Goal: Task Accomplishment & Management: Use online tool/utility

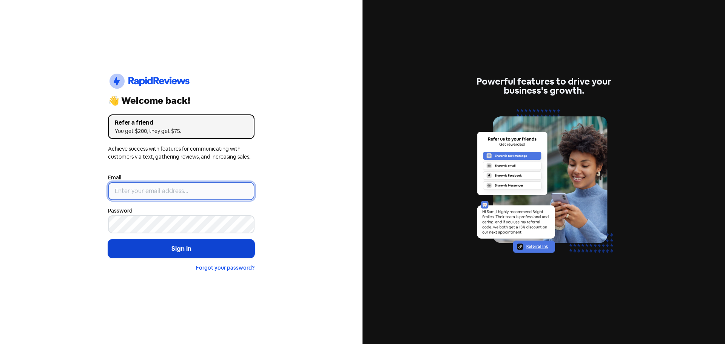
type input "[EMAIL_ADDRESS][DOMAIN_NAME]"
click at [179, 247] on button "Sign in" at bounding box center [181, 248] width 147 height 19
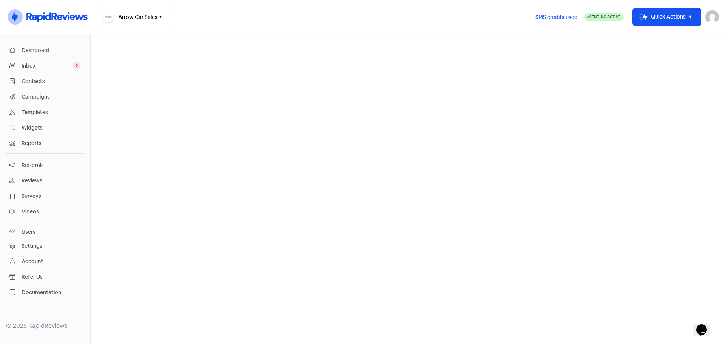
click at [36, 178] on span "Reviews" at bounding box center [51, 181] width 59 height 8
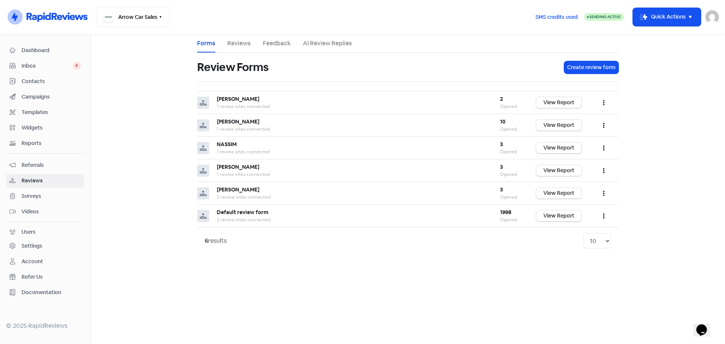
click at [244, 41] on link "Reviews" at bounding box center [238, 43] width 23 height 9
